Goal: Task Accomplishment & Management: Manage account settings

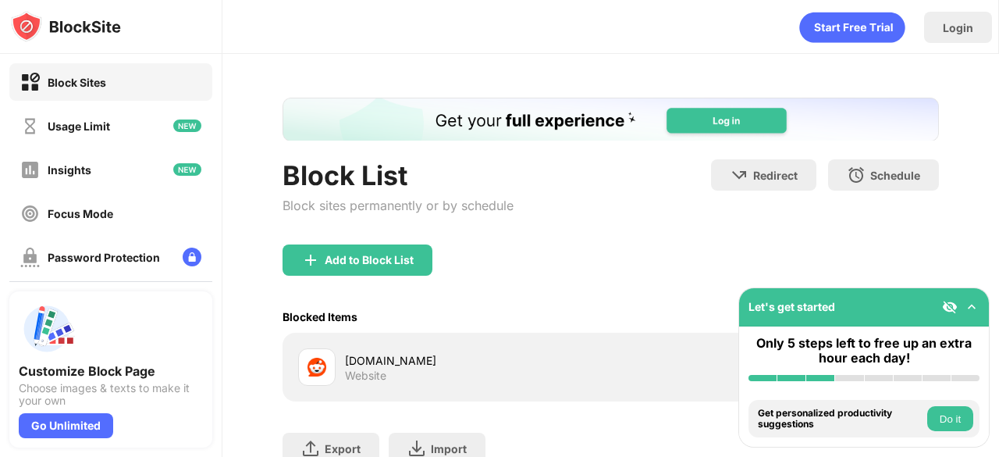
scroll to position [120, 0]
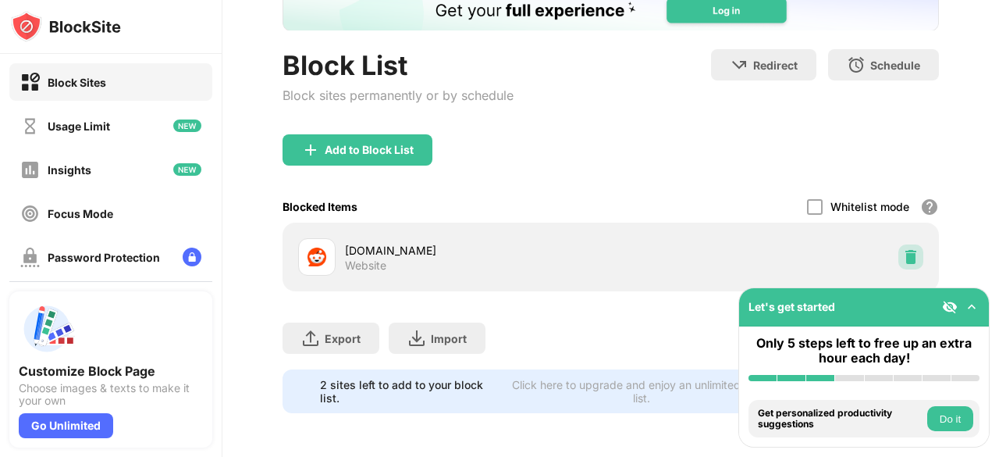
click at [903, 249] on img at bounding box center [911, 257] width 16 height 16
